Goal: Task Accomplishment & Management: Complete application form

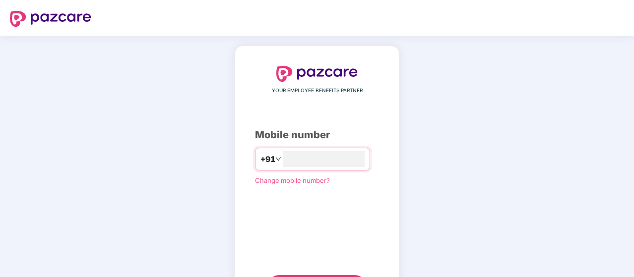
scroll to position [51, 0]
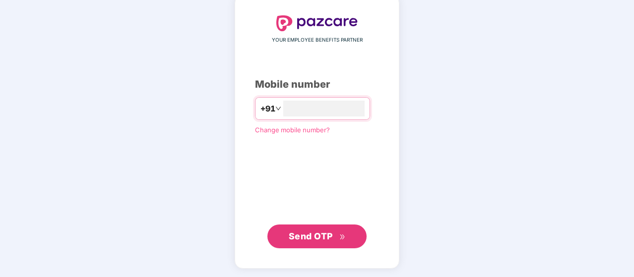
type input "**********"
click at [312, 235] on span "Send OTP" at bounding box center [311, 236] width 44 height 10
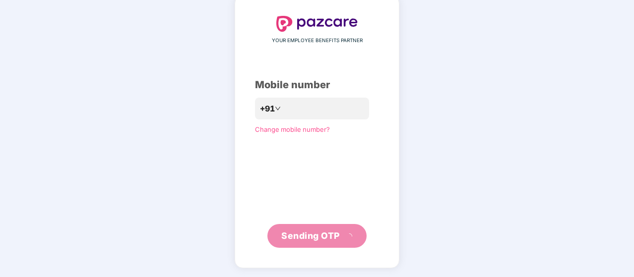
scroll to position [46, 0]
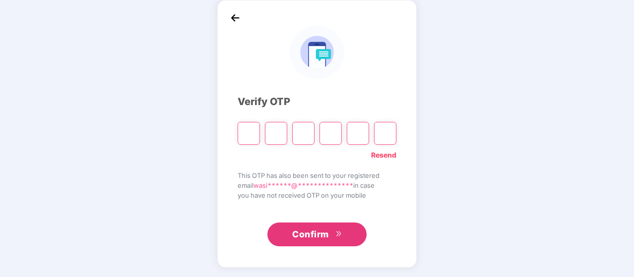
type input "*"
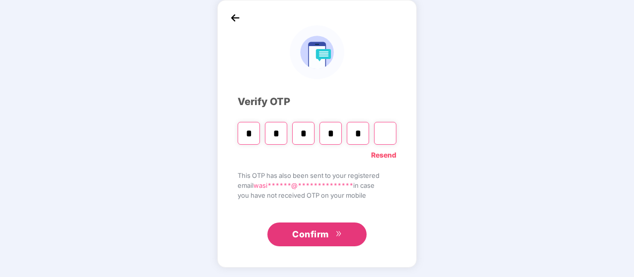
type input "*"
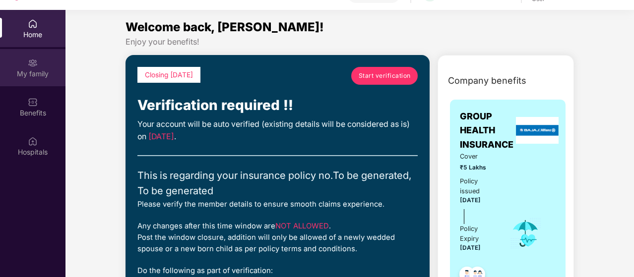
click at [44, 66] on div "My family" at bounding box center [32, 67] width 65 height 37
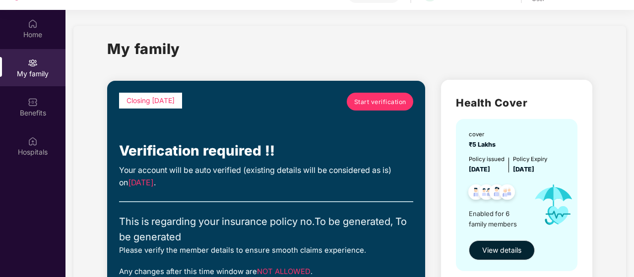
scroll to position [1, 0]
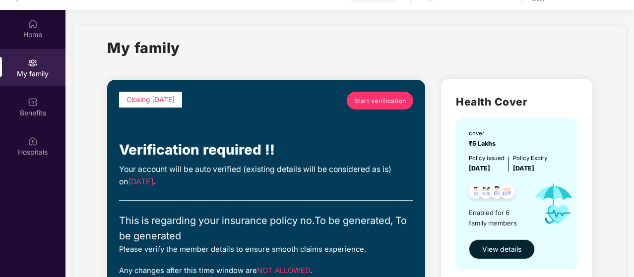
click at [374, 99] on span "Start verification" at bounding box center [380, 100] width 52 height 9
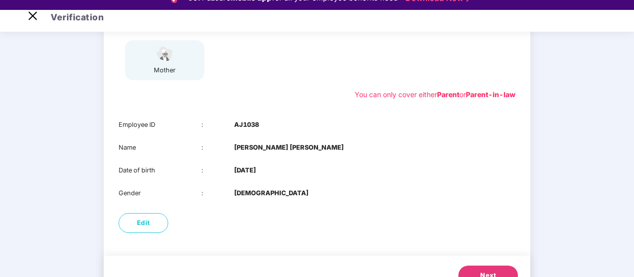
scroll to position [196, 0]
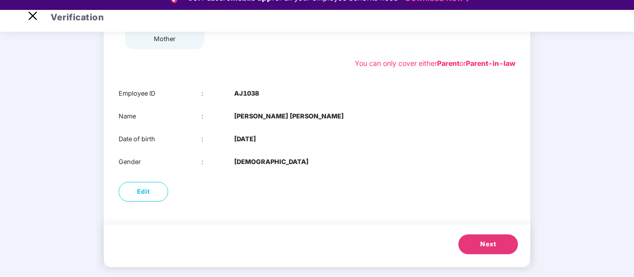
click at [479, 241] on button "Next" at bounding box center [488, 245] width 60 height 20
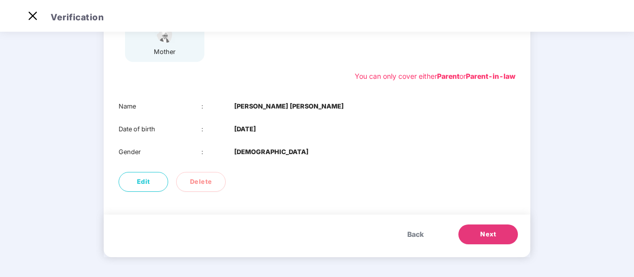
scroll to position [173, 0]
click at [488, 235] on span "Next" at bounding box center [488, 235] width 16 height 10
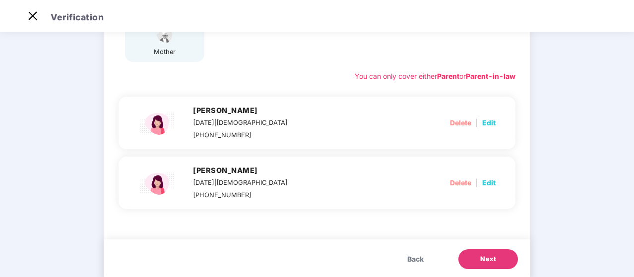
scroll to position [196, 0]
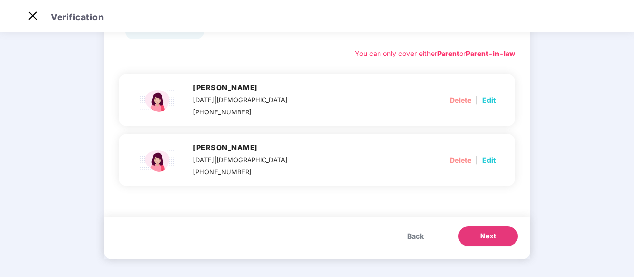
click at [477, 233] on button "Next" at bounding box center [488, 237] width 60 height 20
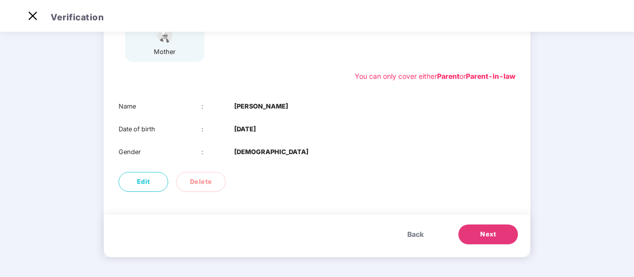
scroll to position [173, 0]
click at [477, 233] on button "Next" at bounding box center [488, 235] width 60 height 20
click at [475, 236] on button "Next" at bounding box center [488, 235] width 60 height 20
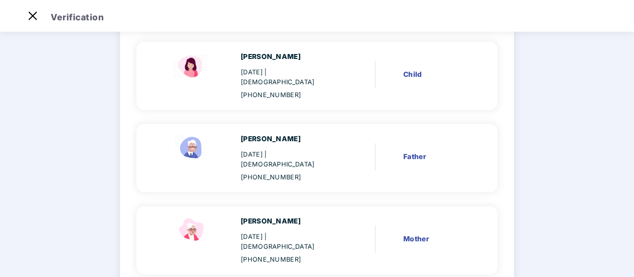
scroll to position [356, 0]
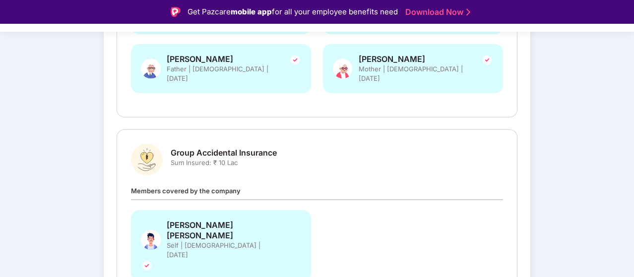
scroll to position [349, 0]
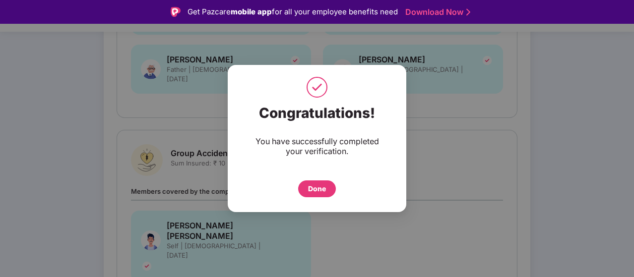
click at [320, 191] on div "Done" at bounding box center [317, 189] width 18 height 11
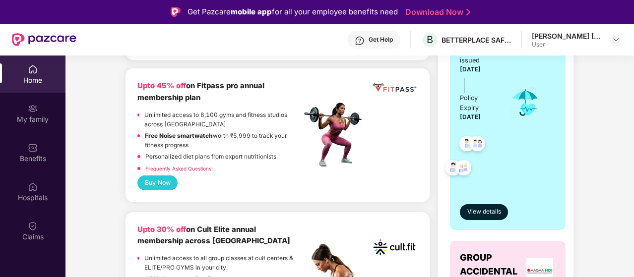
scroll to position [254, 0]
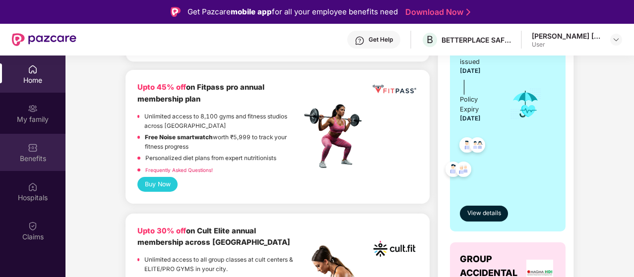
click at [41, 163] on div "Benefits" at bounding box center [32, 159] width 65 height 10
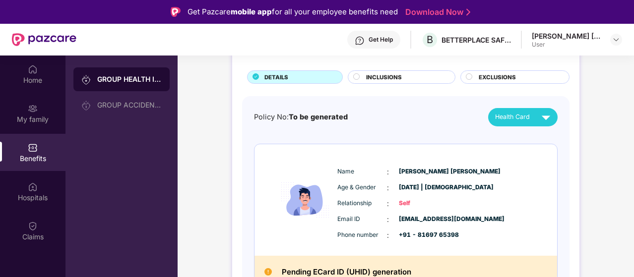
scroll to position [55, 0]
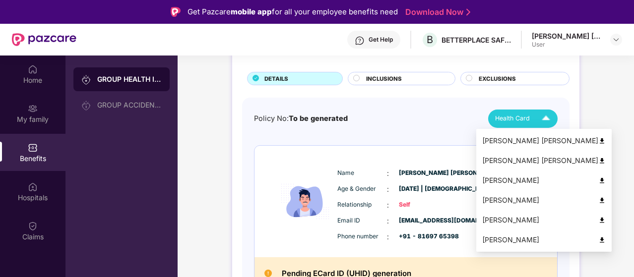
click at [548, 118] on img at bounding box center [545, 118] width 17 height 17
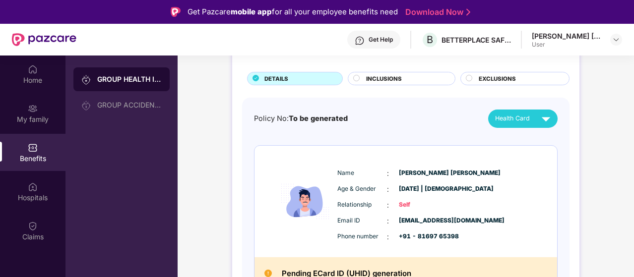
click at [356, 78] on circle at bounding box center [357, 78] width 6 height 6
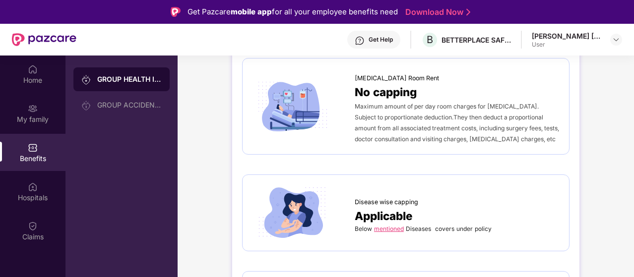
scroll to position [0, 0]
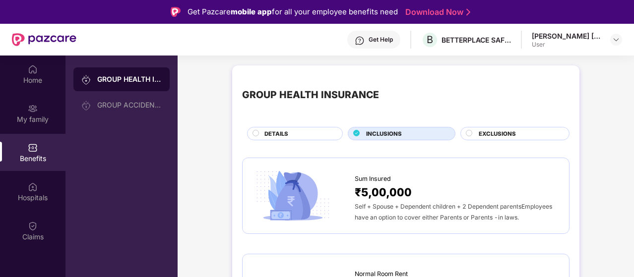
click at [467, 133] on circle at bounding box center [469, 133] width 6 height 6
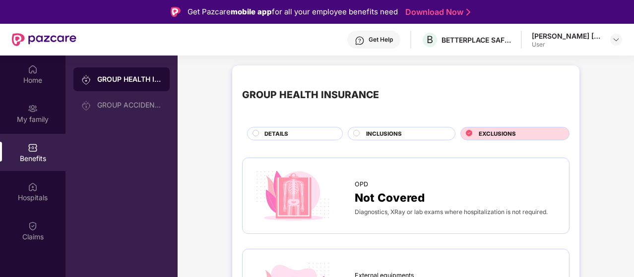
click at [255, 135] on circle at bounding box center [256, 133] width 6 height 6
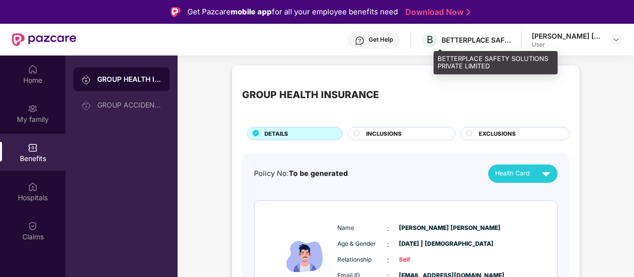
click at [501, 37] on div "BETTERPLACE SAFETY SOLUTIONS PRIVATE LIMITED" at bounding box center [476, 39] width 69 height 9
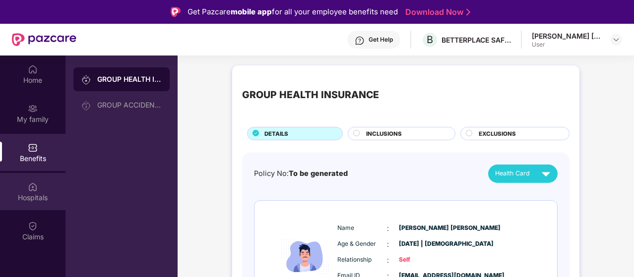
click at [37, 191] on img at bounding box center [33, 187] width 10 height 10
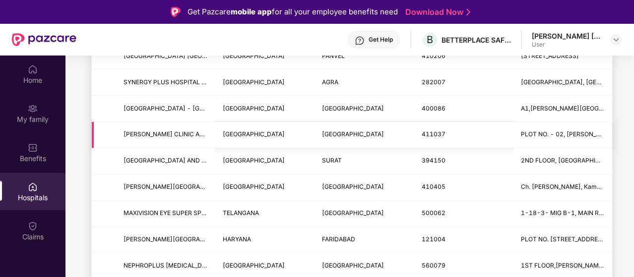
scroll to position [613, 0]
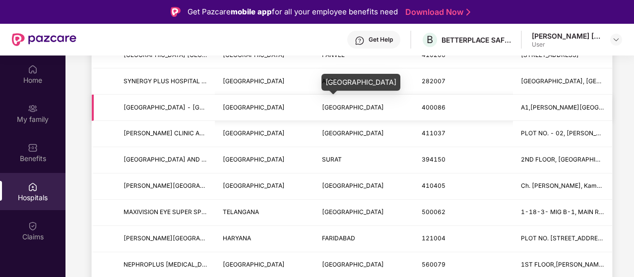
click at [328, 104] on span "[GEOGRAPHIC_DATA]" at bounding box center [353, 107] width 62 height 7
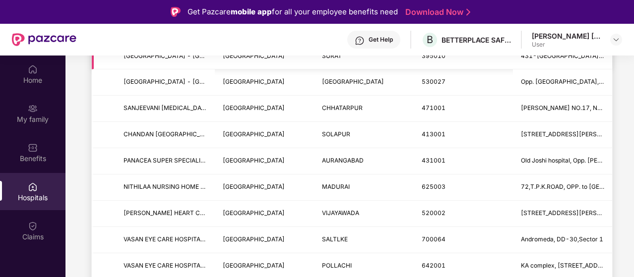
scroll to position [56, 0]
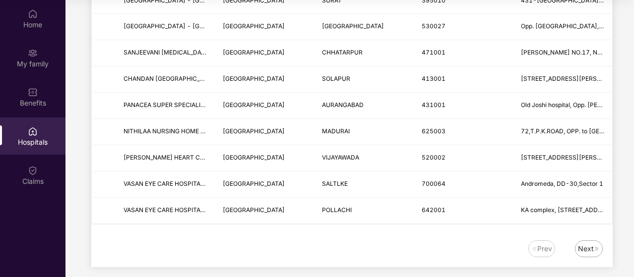
click at [589, 244] on div "Next" at bounding box center [586, 249] width 16 height 11
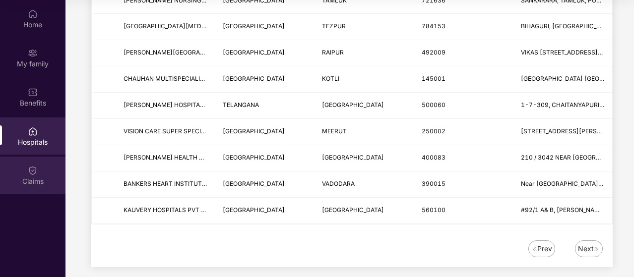
click at [26, 182] on div "Claims" at bounding box center [32, 182] width 65 height 10
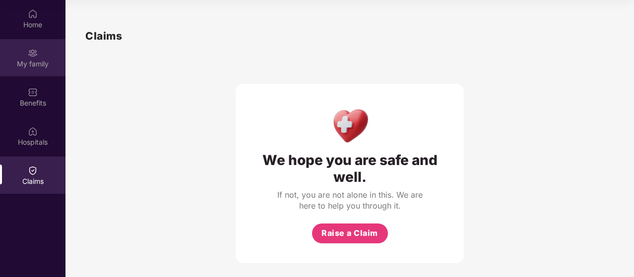
click at [44, 62] on div "My family" at bounding box center [32, 64] width 65 height 10
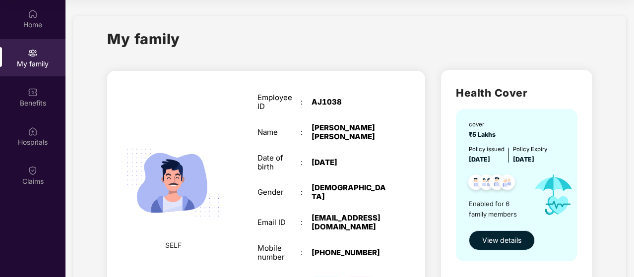
click at [503, 236] on span "View details" at bounding box center [501, 240] width 39 height 11
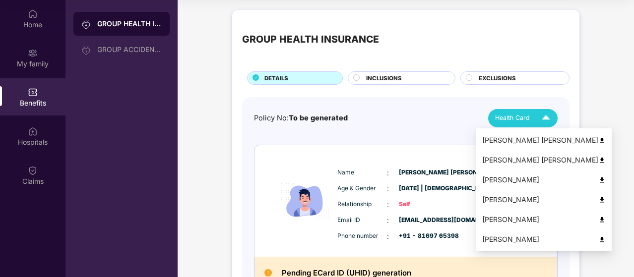
click at [598, 137] on img at bounding box center [601, 140] width 7 height 7
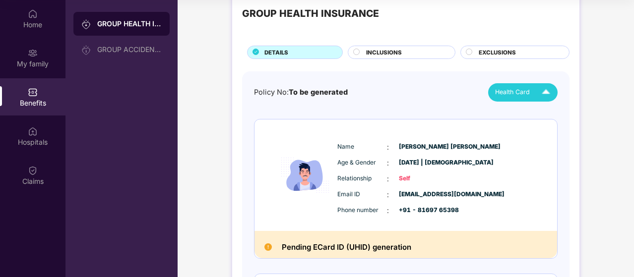
scroll to position [26, 0]
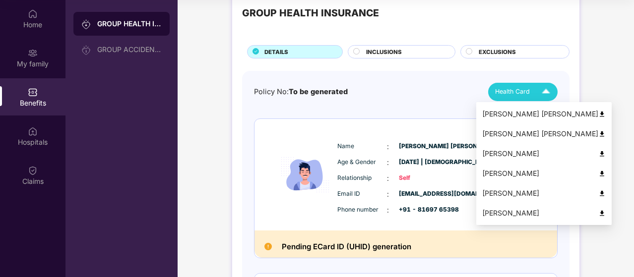
click at [598, 213] on img at bounding box center [601, 213] width 7 height 7
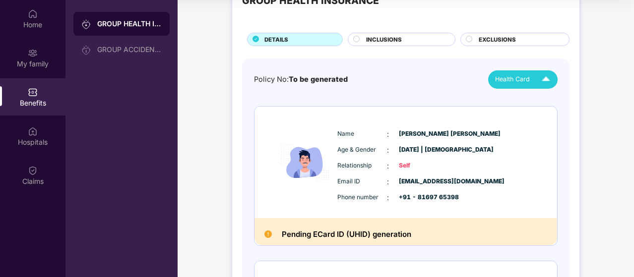
scroll to position [0, 0]
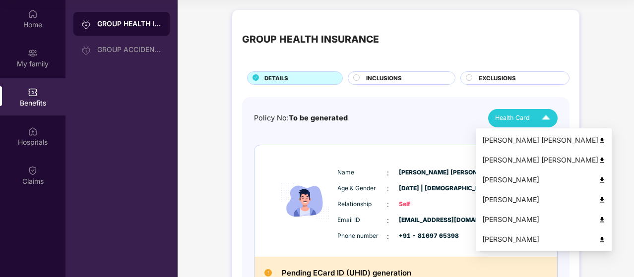
click at [598, 217] on img at bounding box center [601, 219] width 7 height 7
click at [531, 115] on div "Health Card" at bounding box center [525, 118] width 60 height 17
click at [598, 199] on img at bounding box center [601, 199] width 7 height 7
